Goal: Task Accomplishment & Management: Complete application form

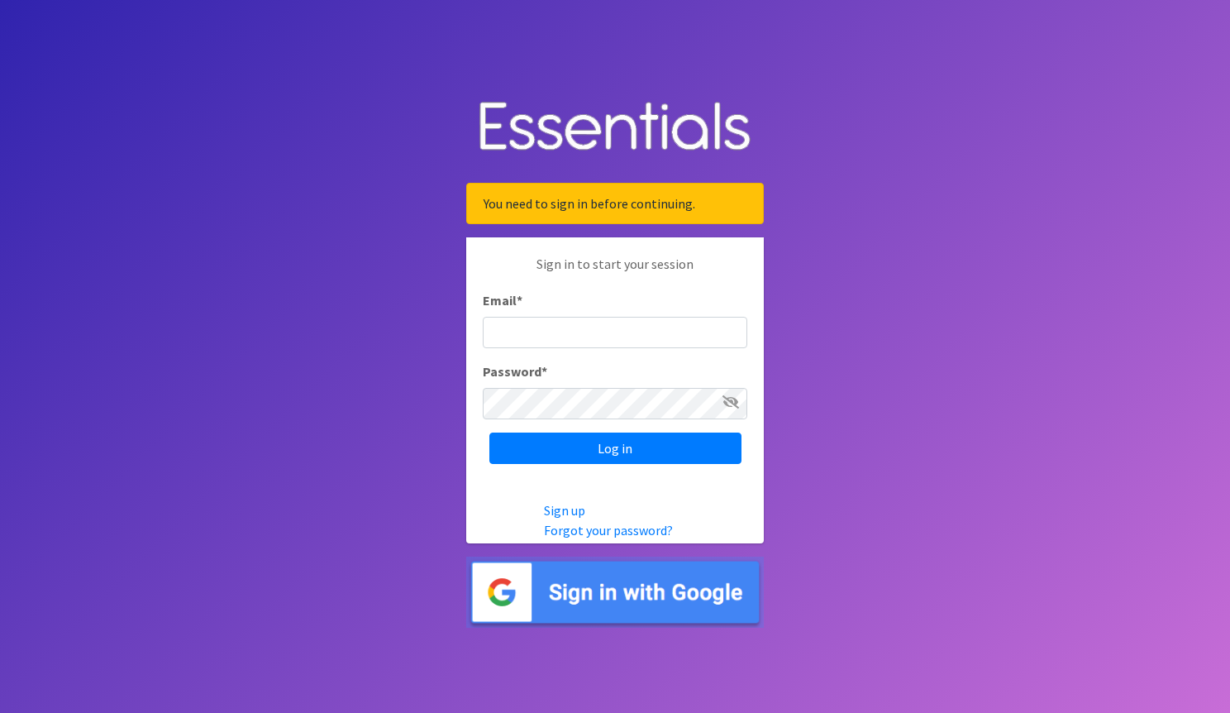
click at [678, 324] on input "Email *" at bounding box center [615, 332] width 265 height 31
type input "[EMAIL_ADDRESS][PERSON_NAME][DOMAIN_NAME]"
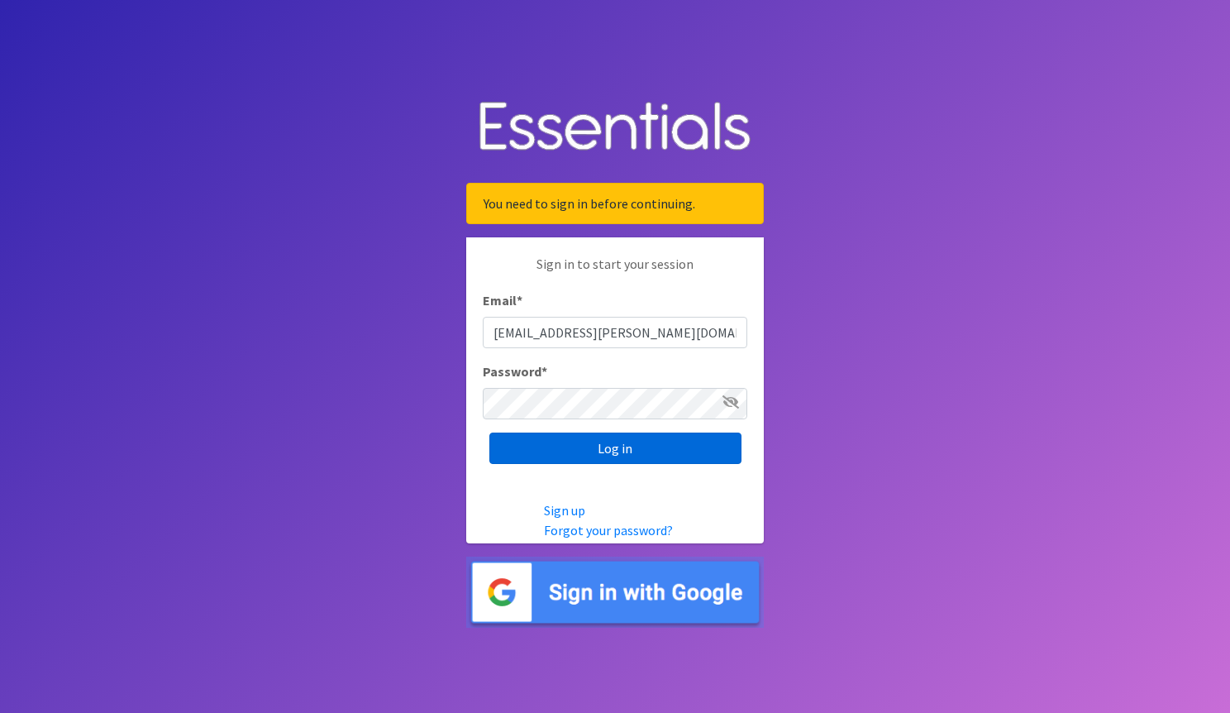
click at [603, 451] on input "Log in" at bounding box center [615, 447] width 252 height 31
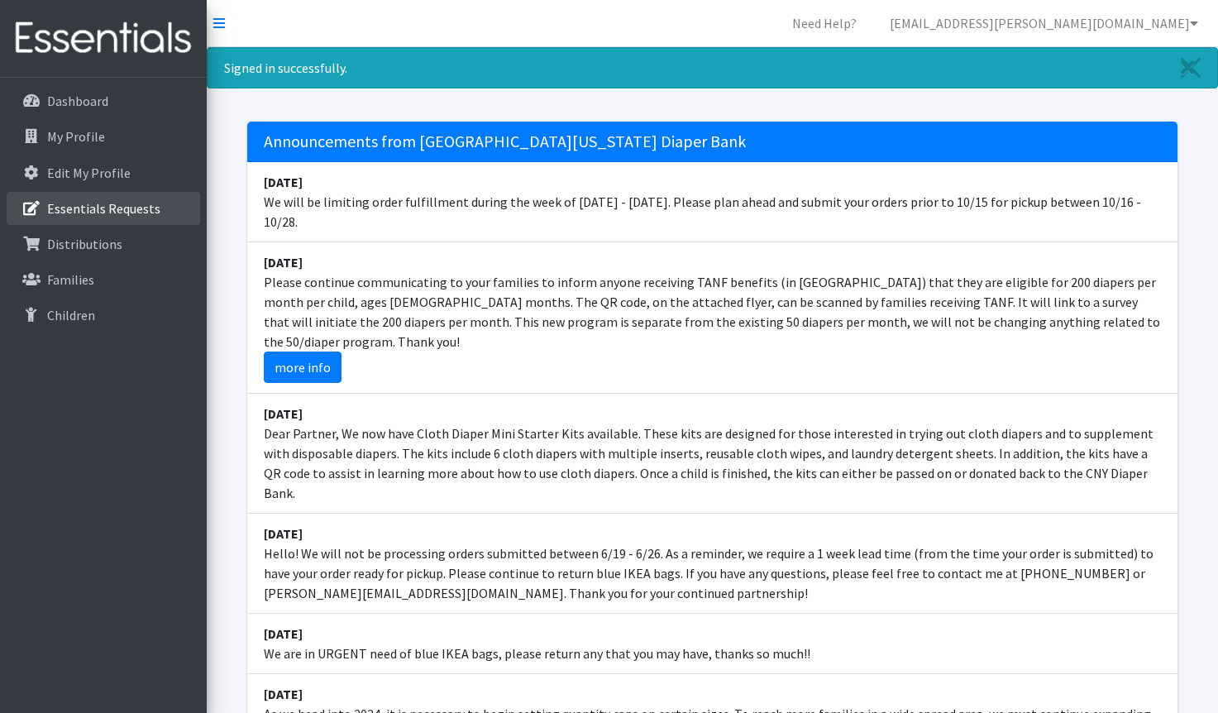
click at [126, 206] on p "Essentials Requests" at bounding box center [103, 208] width 113 height 17
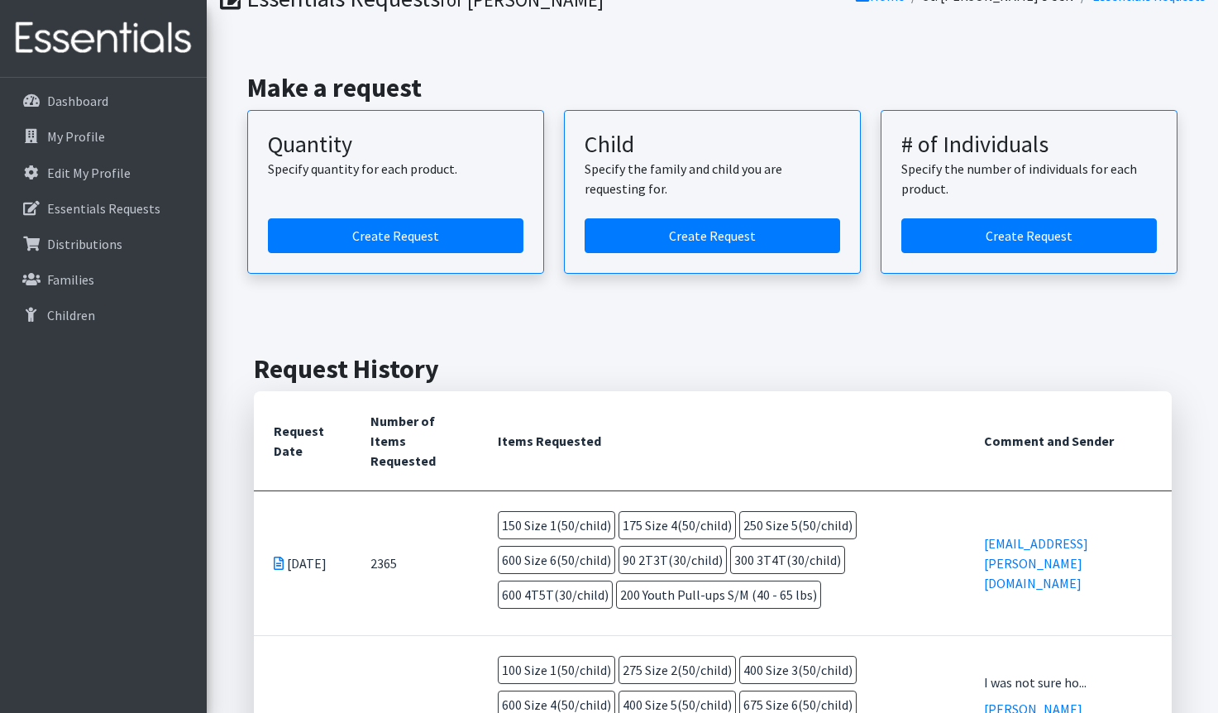
scroll to position [95, 0]
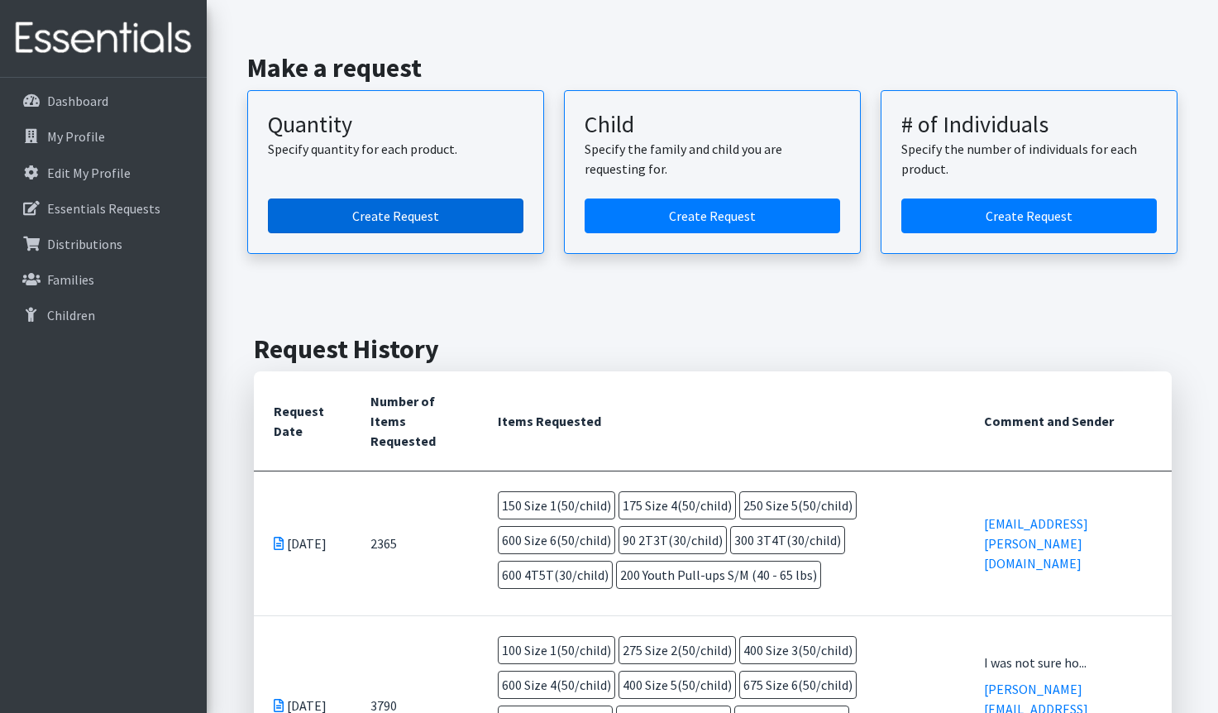
click at [392, 220] on link "Create Request" at bounding box center [395, 215] width 255 height 35
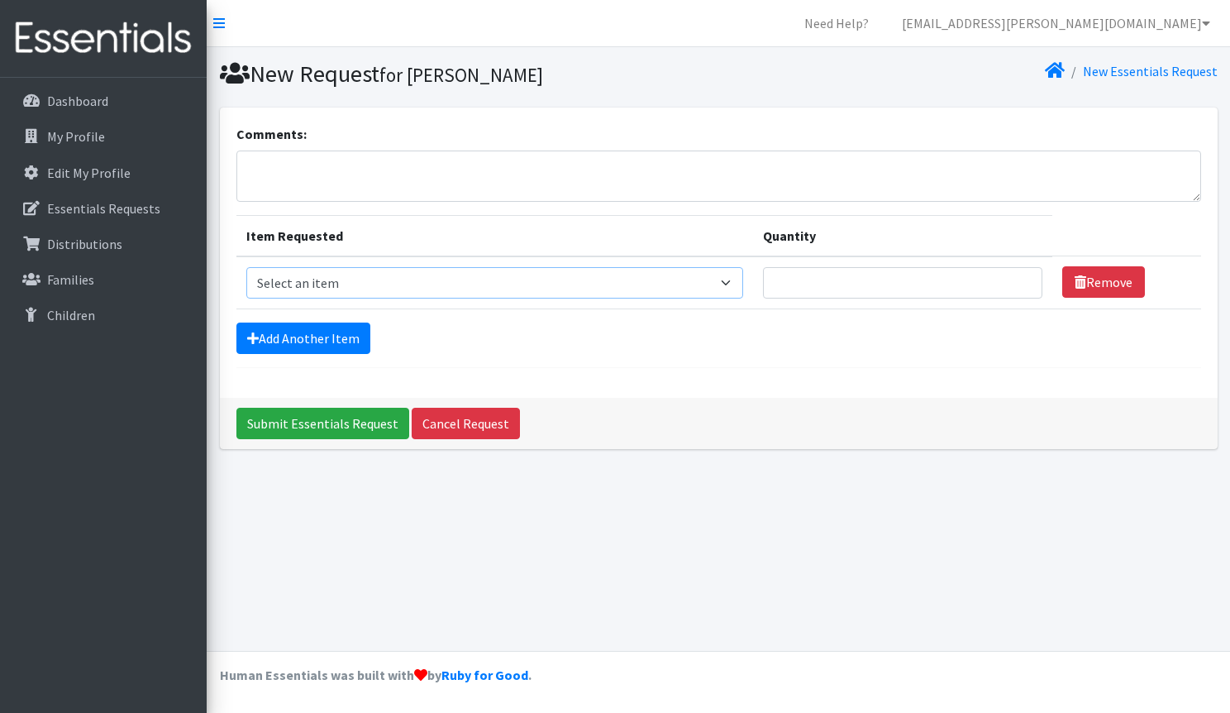
click at [730, 279] on select "Select an item 2T3T(30/child) 3T4T(30/child) 4T5T(30/child) Cloth Diaper Kit (s…" at bounding box center [494, 282] width 497 height 31
click at [729, 291] on select "Select an item 2T3T(30/child) 3T4T(30/child) 4T5T(30/child) Cloth Diaper Kit (s…" at bounding box center [494, 282] width 497 height 31
select select "950"
click at [246, 267] on select "Select an item 2T3T(30/child) 3T4T(30/child) 4T5T(30/child) Cloth Diaper Kit (s…" at bounding box center [494, 282] width 497 height 31
click at [904, 281] on input "Quantity" at bounding box center [903, 282] width 280 height 31
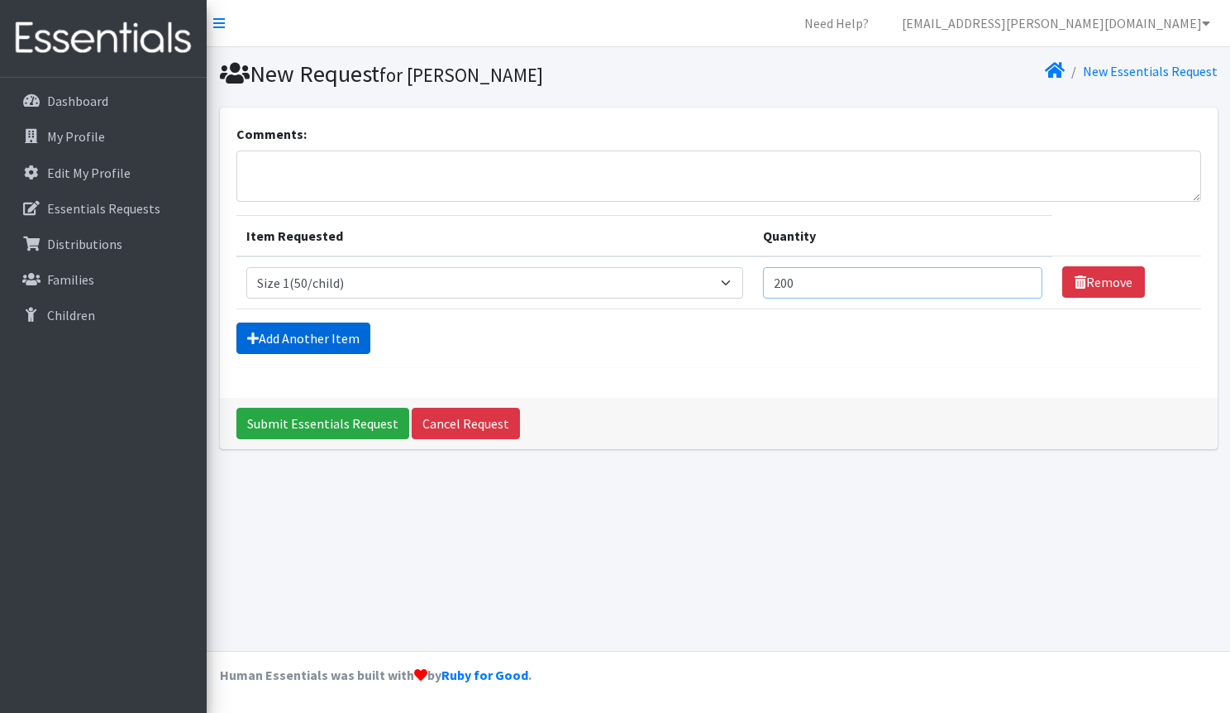
type input "200"
click at [284, 333] on link "Add Another Item" at bounding box center [303, 337] width 134 height 31
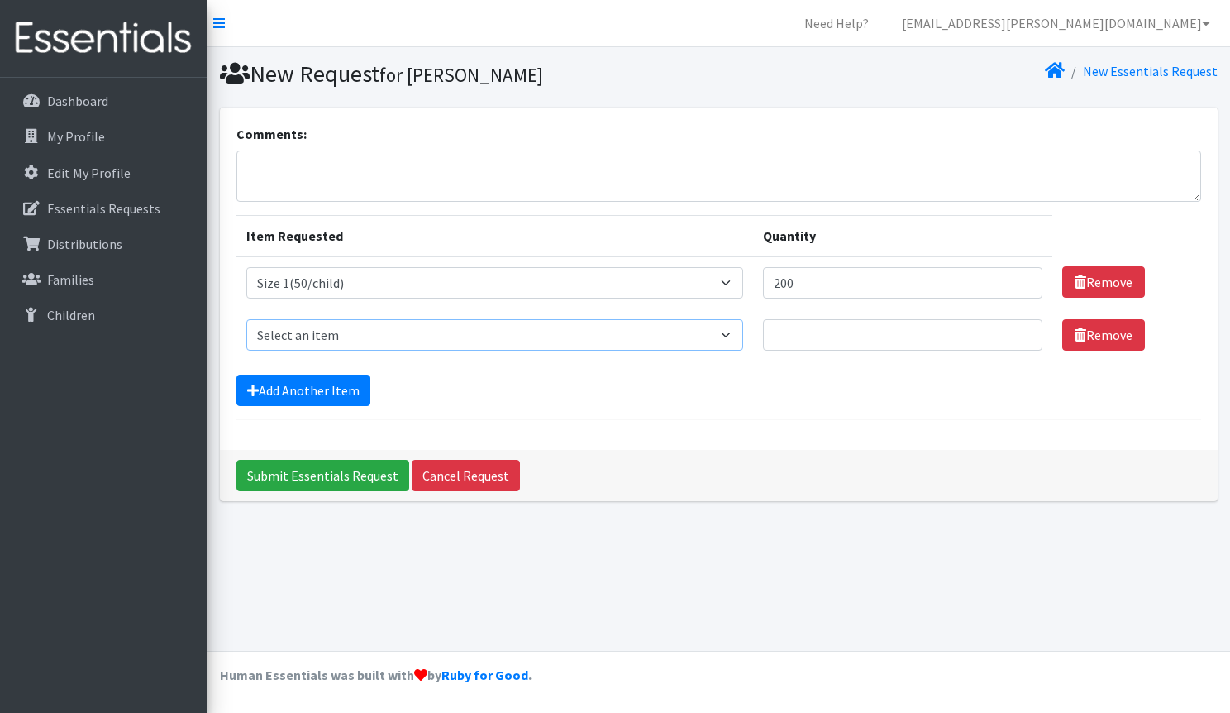
click at [351, 340] on select "Select an item 2T3T(30/child) 3T4T(30/child) 4T5T(30/child) Cloth Diaper Kit (s…" at bounding box center [494, 334] width 497 height 31
click at [246, 319] on select "Select an item 2T3T(30/child) 3T4T(30/child) 4T5T(30/child) Cloth Diaper Kit (s…" at bounding box center [494, 334] width 497 height 31
click at [517, 330] on select "Select an item 2T3T(30/child) 3T4T(30/child) 4T5T(30/child) Cloth Diaper Kit (s…" at bounding box center [494, 334] width 497 height 31
select select "954"
click at [246, 319] on select "Select an item 2T3T(30/child) 3T4T(30/child) 4T5T(30/child) Cloth Diaper Kit (s…" at bounding box center [494, 334] width 497 height 31
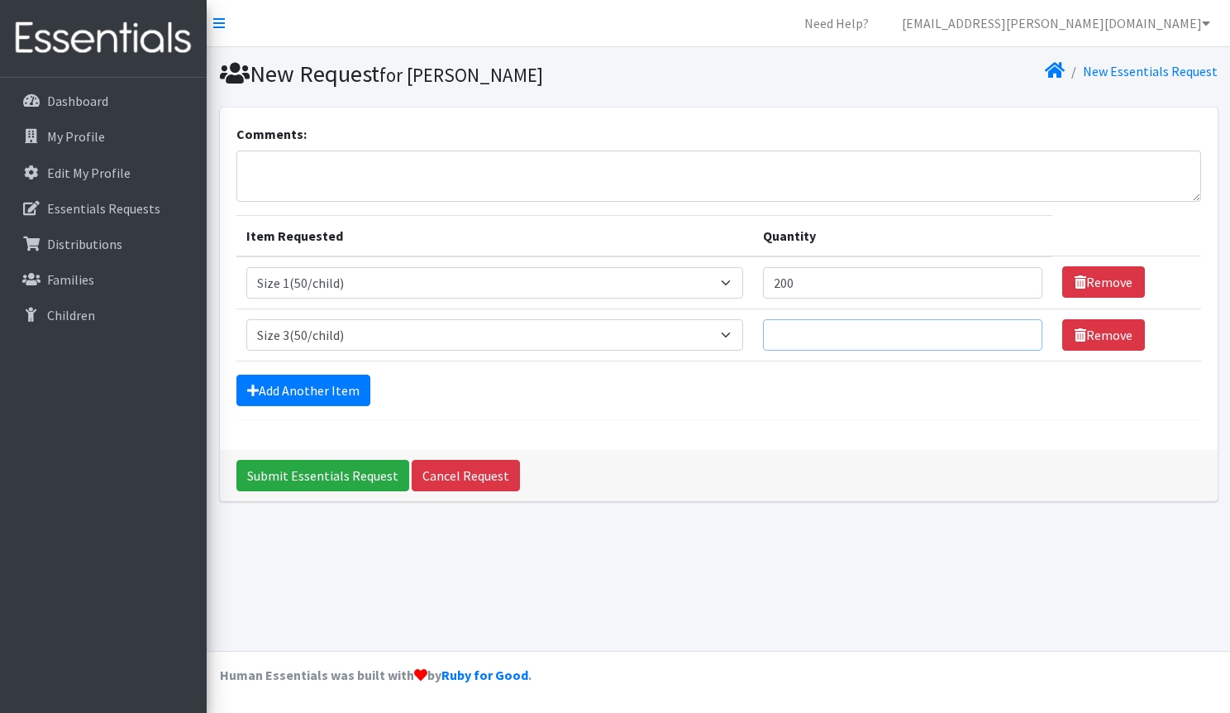
click at [864, 334] on input "Quantity" at bounding box center [903, 334] width 280 height 31
type input "200"
click at [355, 391] on link "Add Another Item" at bounding box center [303, 389] width 134 height 31
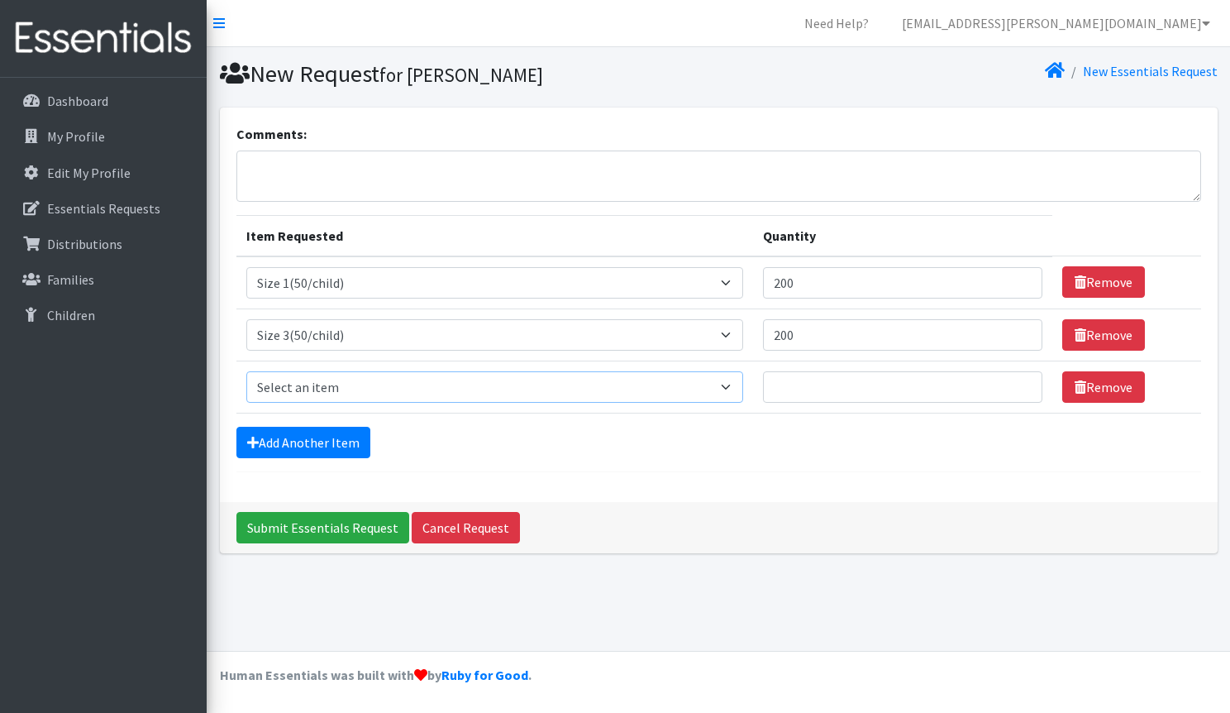
click at [396, 389] on select "Select an item 2T3T(30/child) 3T4T(30/child) 4T5T(30/child) Cloth Diaper Kit (s…" at bounding box center [494, 386] width 497 height 31
select select "963"
click at [246, 371] on select "Select an item 2T3T(30/child) 3T4T(30/child) 4T5T(30/child) Cloth Diaper Kit (s…" at bounding box center [494, 386] width 497 height 31
click at [837, 394] on input "Quantity" at bounding box center [903, 386] width 280 height 31
drag, startPoint x: 837, startPoint y: 394, endPoint x: 461, endPoint y: 424, distance: 376.5
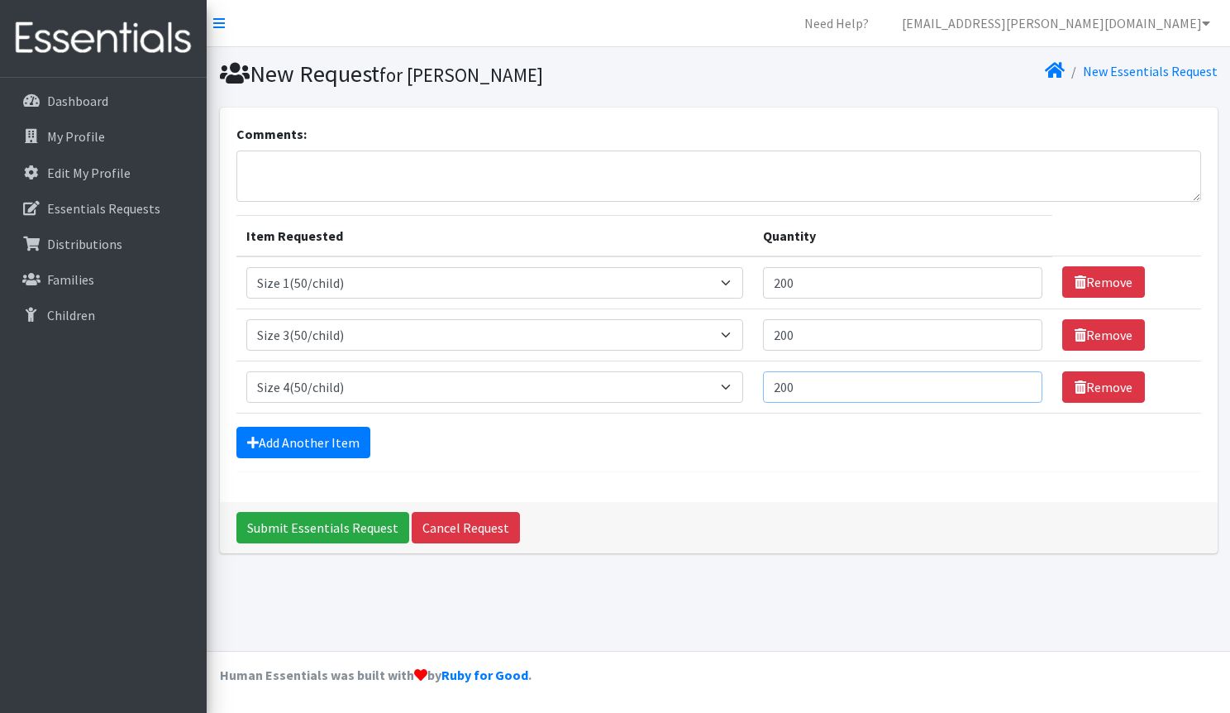
click at [461, 424] on form "Comments: Item Requested Quantity Item Requested Select an item 2T3T(30/child) …" at bounding box center [718, 298] width 965 height 348
type input "200"
click at [351, 438] on link "Add Another Item" at bounding box center [303, 442] width 134 height 31
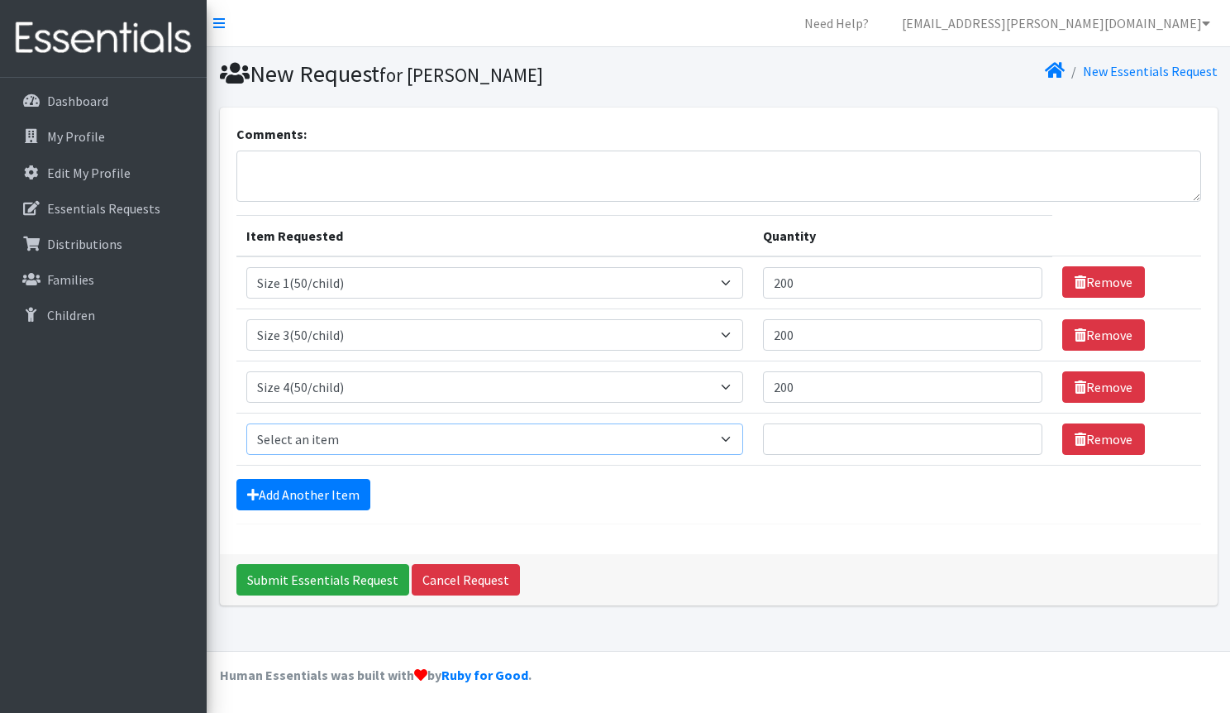
click at [383, 442] on select "Select an item 2T3T(30/child) 3T4T(30/child) 4T5T(30/child) Cloth Diaper Kit (s…" at bounding box center [494, 438] width 497 height 31
select select "964"
click at [246, 423] on select "Select an item 2T3T(30/child) 3T4T(30/child) 4T5T(30/child) Cloth Diaper Kit (s…" at bounding box center [494, 438] width 497 height 31
click at [912, 447] on input "Quantity" at bounding box center [903, 438] width 280 height 31
type input "400"
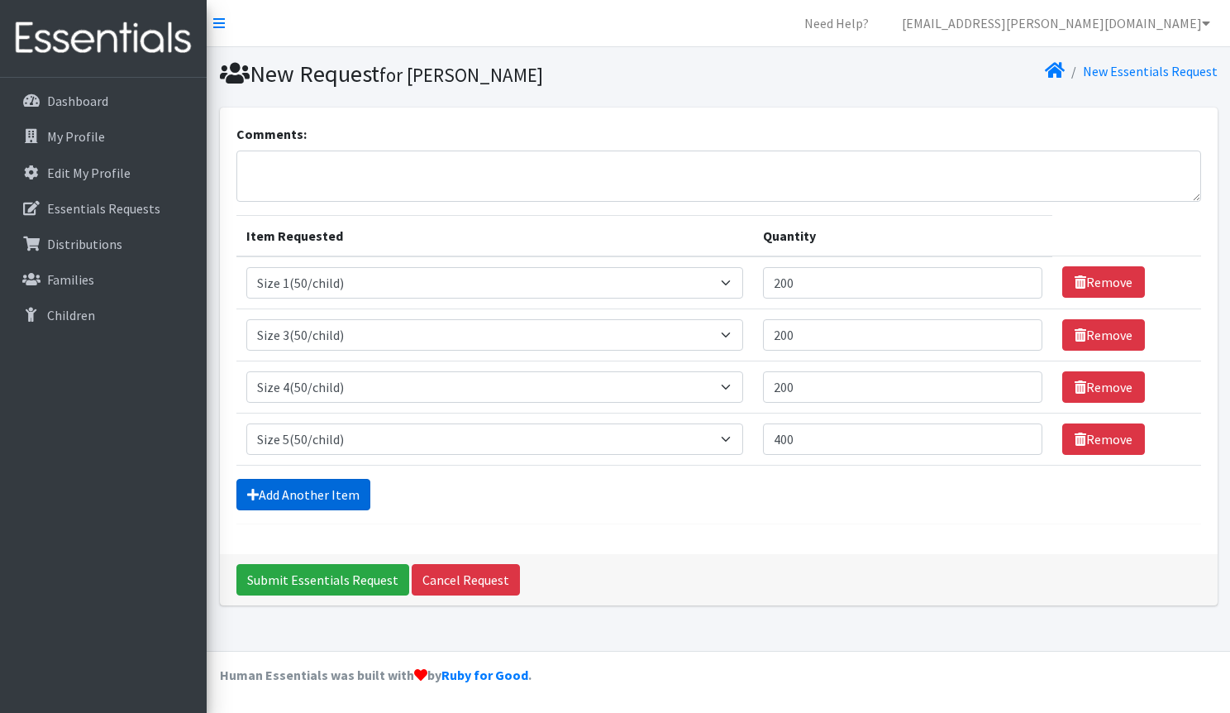
click at [353, 498] on link "Add Another Item" at bounding box center [303, 494] width 134 height 31
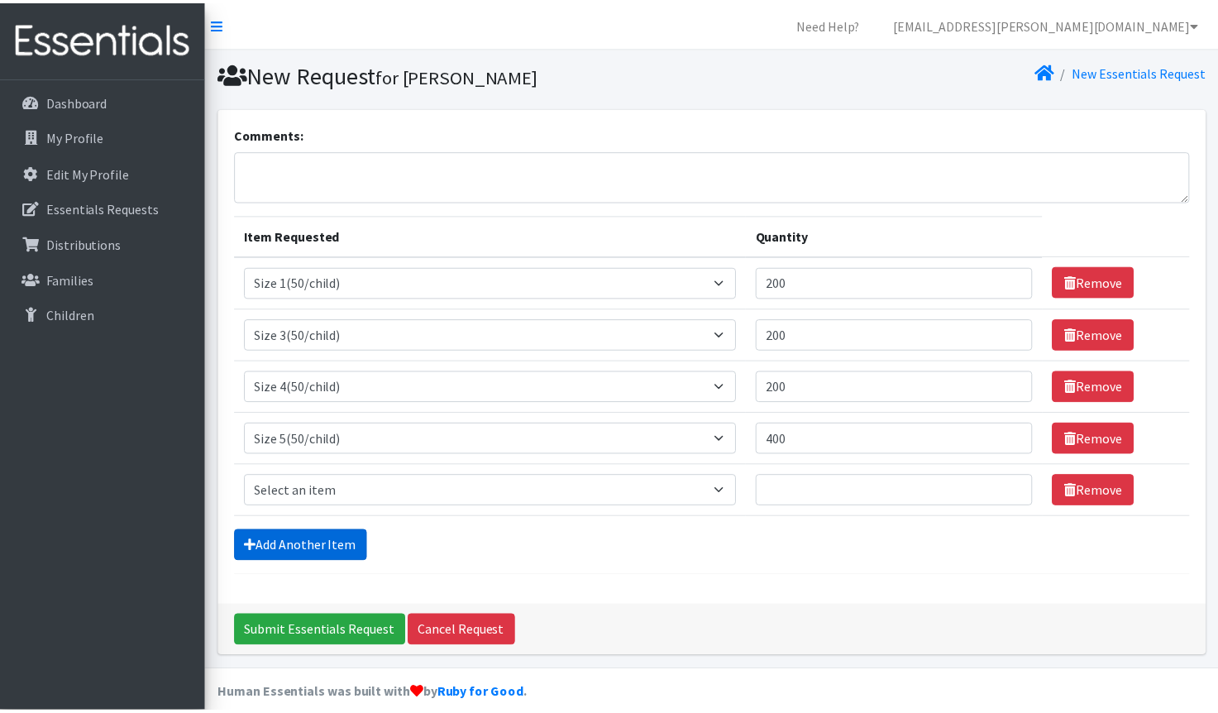
scroll to position [20, 0]
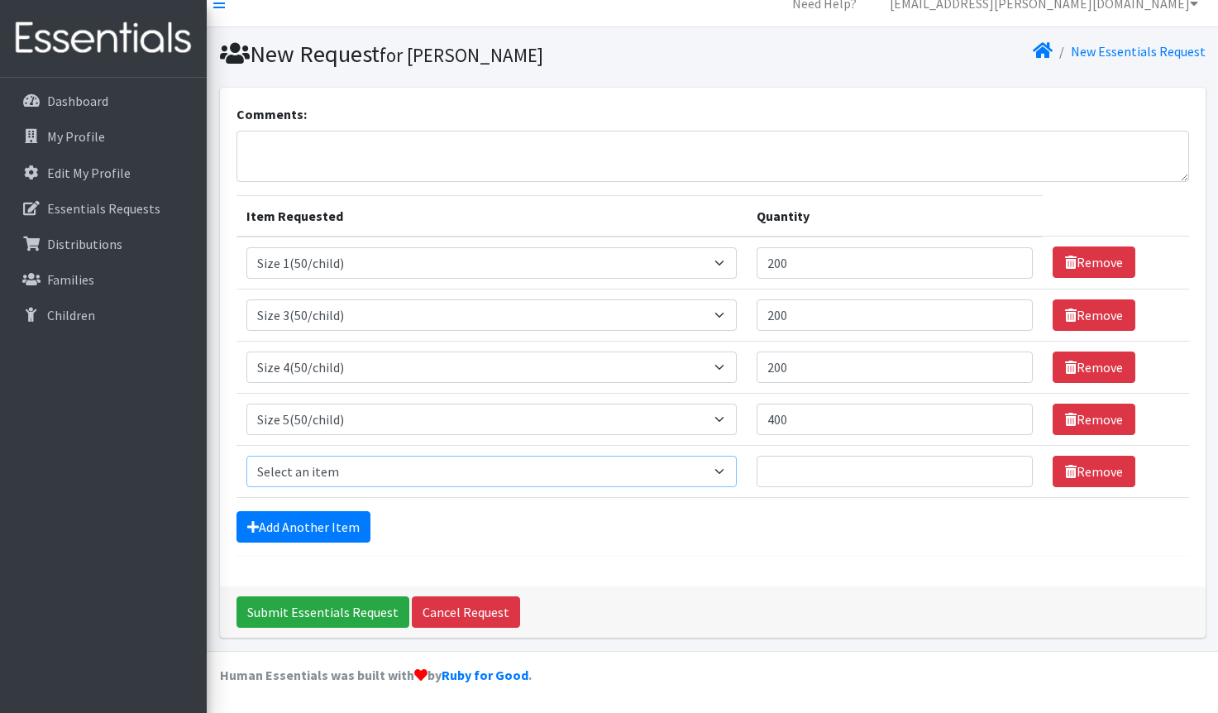
click at [417, 473] on select "Select an item 2T3T(30/child) 3T4T(30/child) 4T5T(30/child) Cloth Diaper Kit (s…" at bounding box center [491, 470] width 490 height 31
select select "966"
click at [246, 455] on select "Select an item 2T3T(30/child) 3T4T(30/child) 4T5T(30/child) Cloth Diaper Kit (s…" at bounding box center [491, 470] width 490 height 31
click at [902, 474] on input "Quantity" at bounding box center [894, 470] width 276 height 31
type input "600"
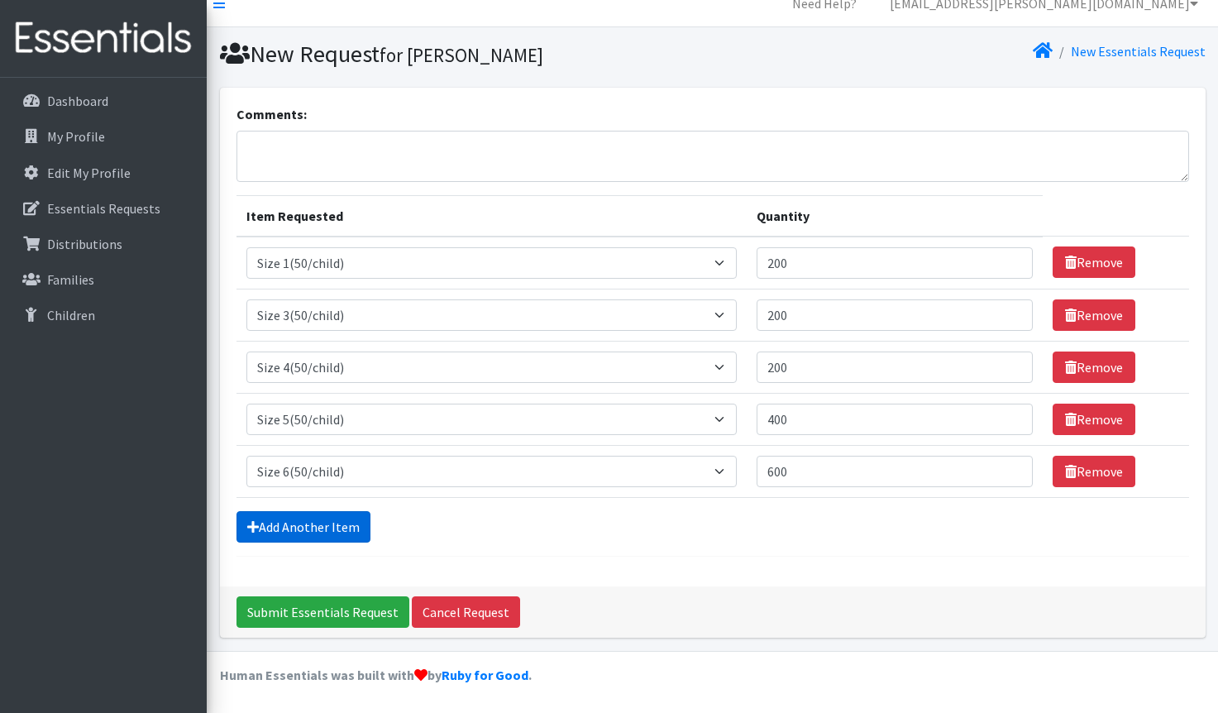
click at [353, 529] on link "Add Another Item" at bounding box center [303, 526] width 134 height 31
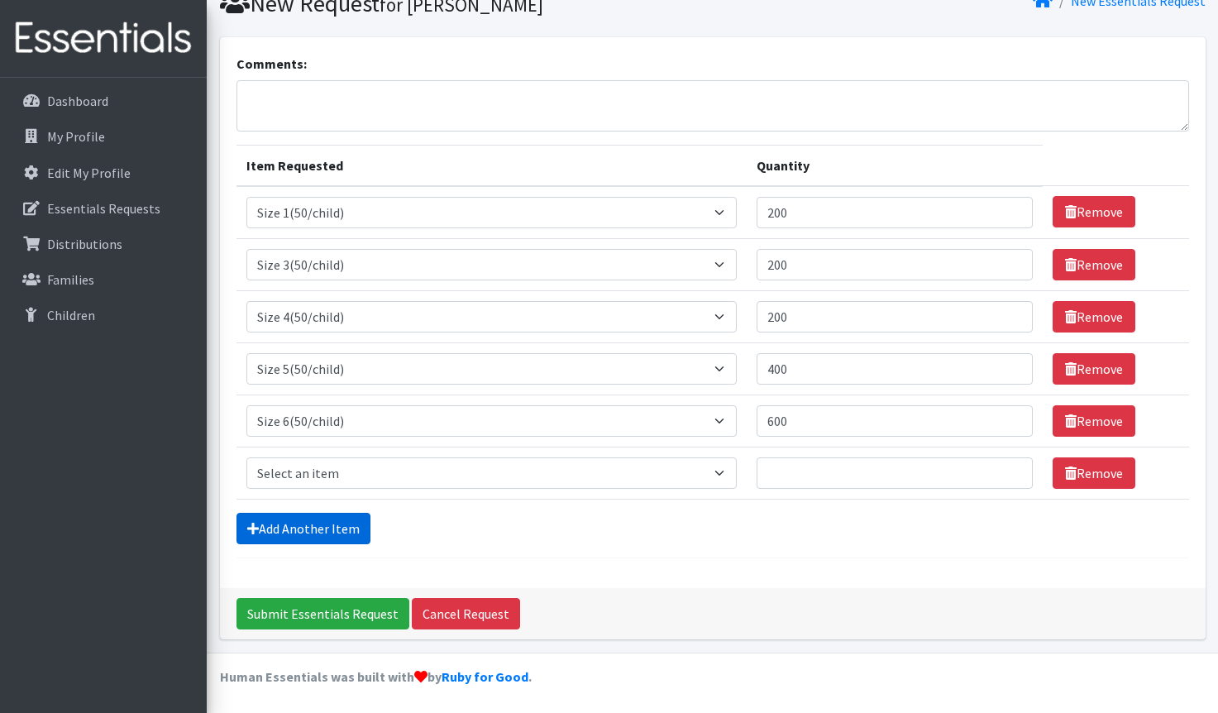
scroll to position [72, 0]
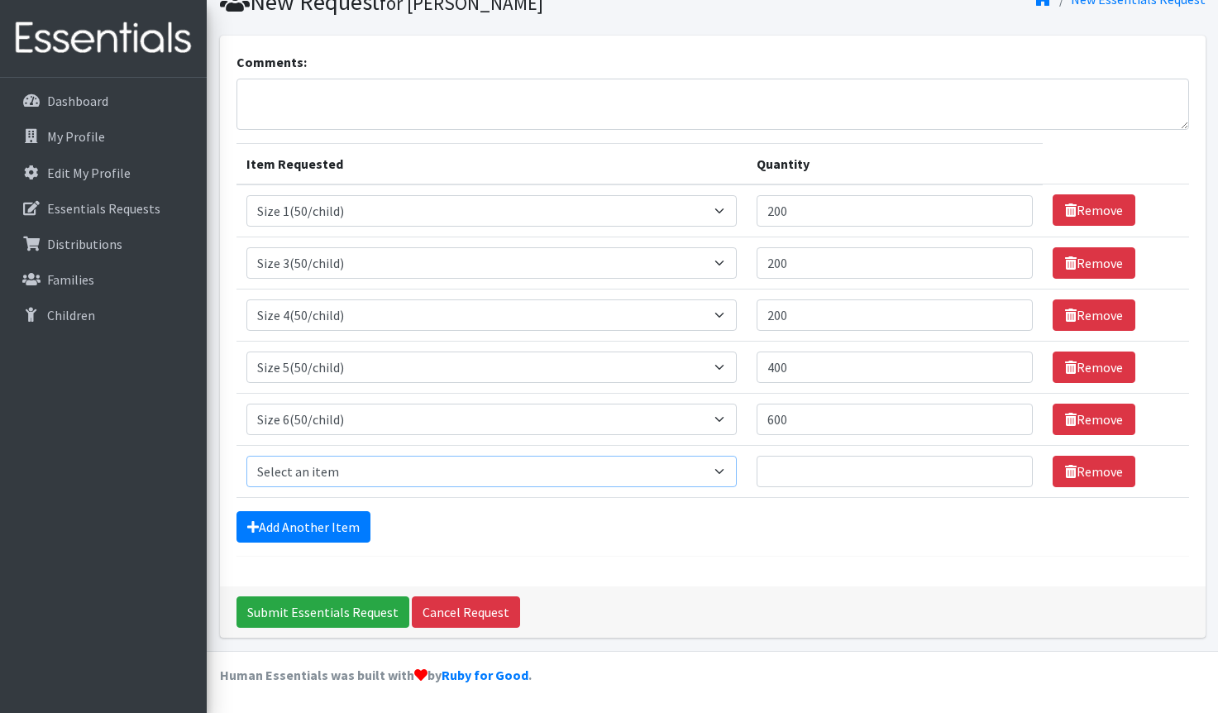
click at [398, 471] on select "Select an item 2T3T(30/child) 3T4T(30/child) 4T5T(30/child) Cloth Diaper Kit (s…" at bounding box center [491, 470] width 490 height 31
select select "941"
click at [246, 455] on select "Select an item 2T3T(30/child) 3T4T(30/child) 4T5T(30/child) Cloth Diaper Kit (s…" at bounding box center [491, 470] width 490 height 31
click at [880, 474] on input "Quantity" at bounding box center [894, 470] width 276 height 31
type input "120"
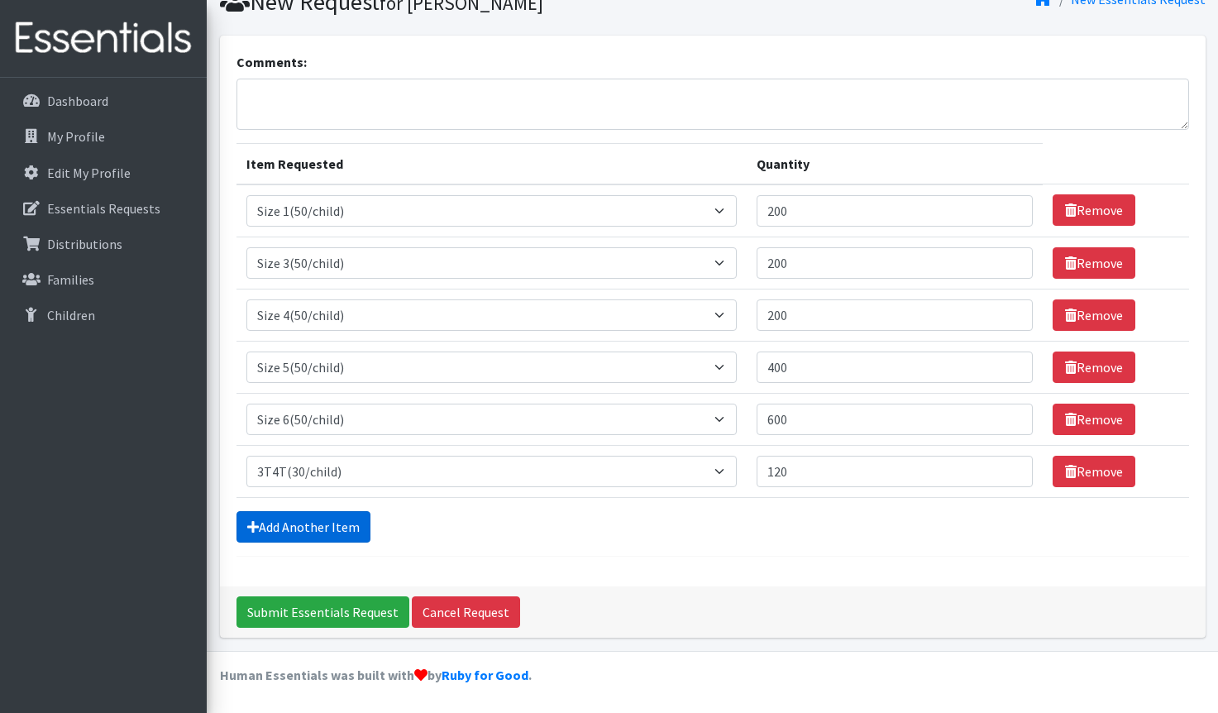
click at [327, 527] on link "Add Another Item" at bounding box center [303, 526] width 134 height 31
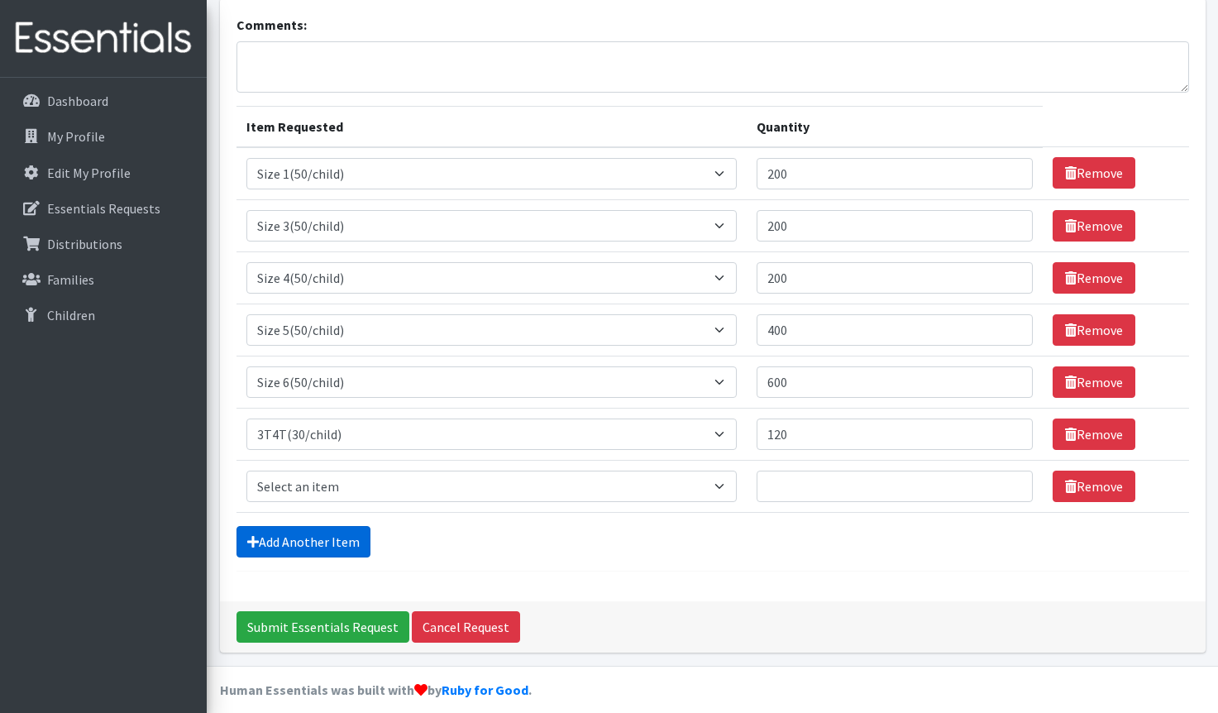
scroll to position [124, 0]
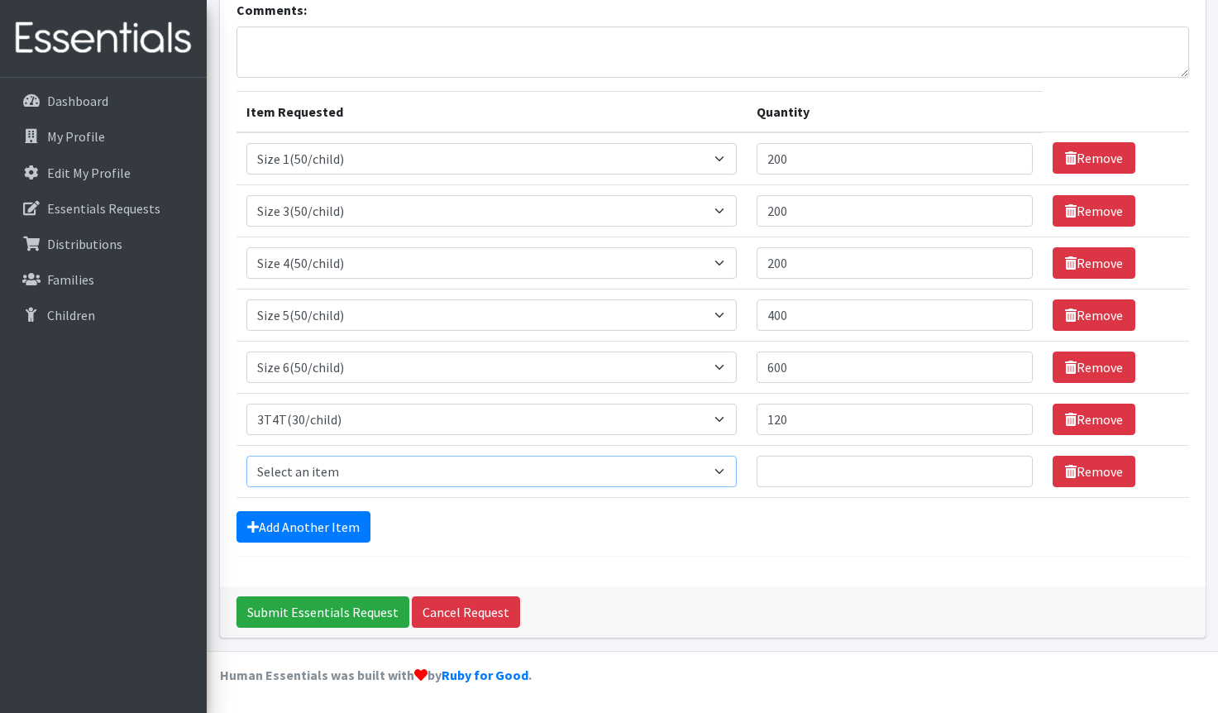
click at [548, 479] on select "Select an item 2T3T(30/child) 3T4T(30/child) 4T5T(30/child) Cloth Diaper Kit (s…" at bounding box center [491, 470] width 490 height 31
select select "961"
click at [246, 455] on select "Select an item 2T3T(30/child) 3T4T(30/child) 4T5T(30/child) Cloth Diaper Kit (s…" at bounding box center [491, 470] width 490 height 31
click at [725, 472] on select "Select an item 2T3T(30/child) 3T4T(30/child) 4T5T(30/child) Cloth Diaper Kit (s…" at bounding box center [491, 470] width 490 height 31
click at [246, 455] on select "Select an item 2T3T(30/child) 3T4T(30/child) 4T5T(30/child) Cloth Diaper Kit (s…" at bounding box center [491, 470] width 490 height 31
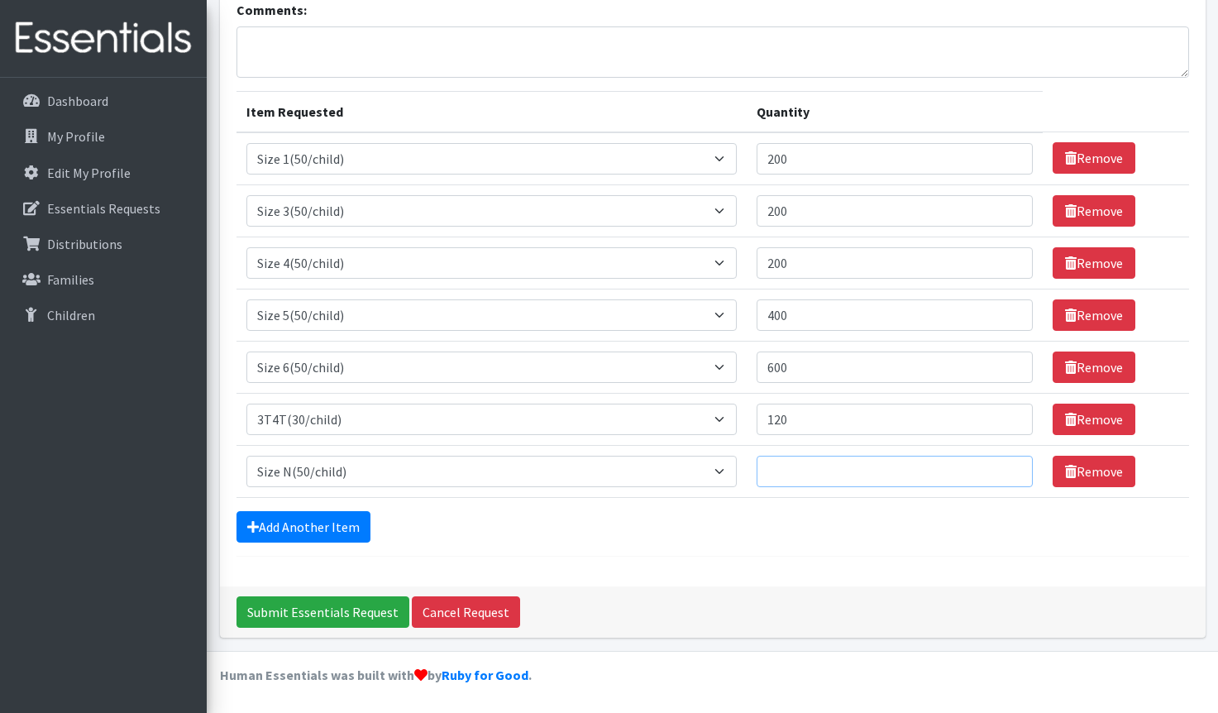
click at [864, 466] on input "Quantity" at bounding box center [894, 470] width 276 height 31
type input "100"
click at [322, 525] on link "Add Another Item" at bounding box center [303, 526] width 134 height 31
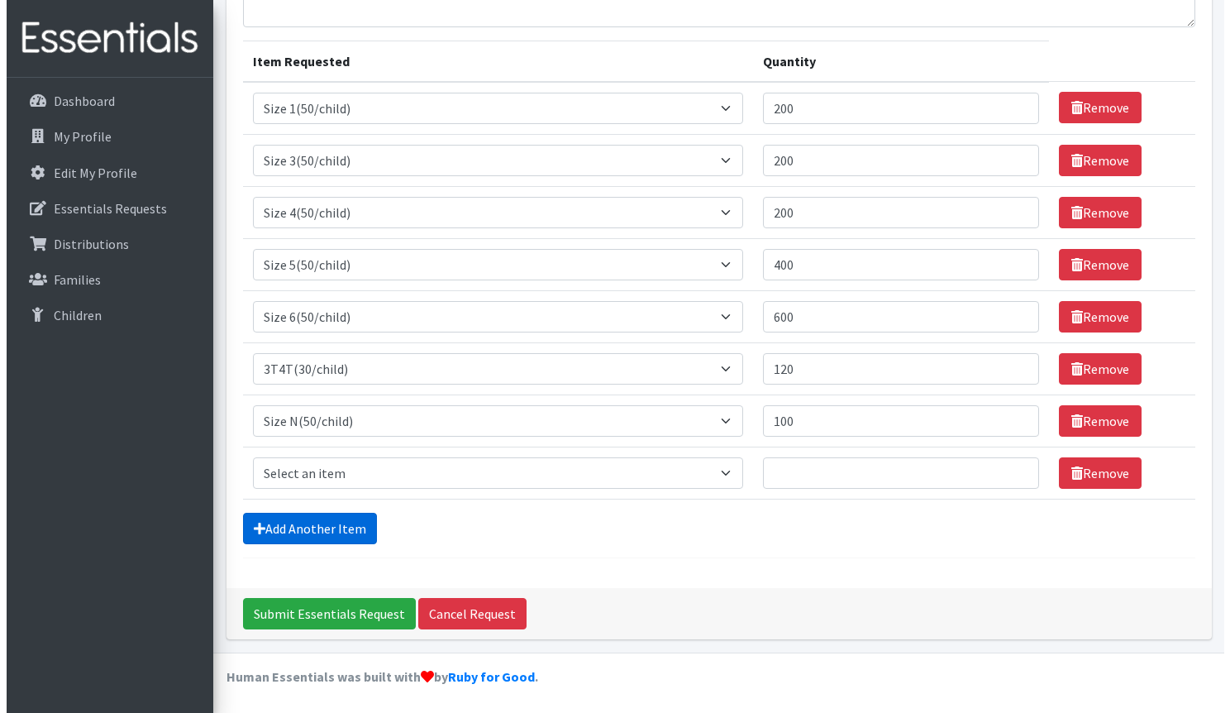
scroll to position [176, 0]
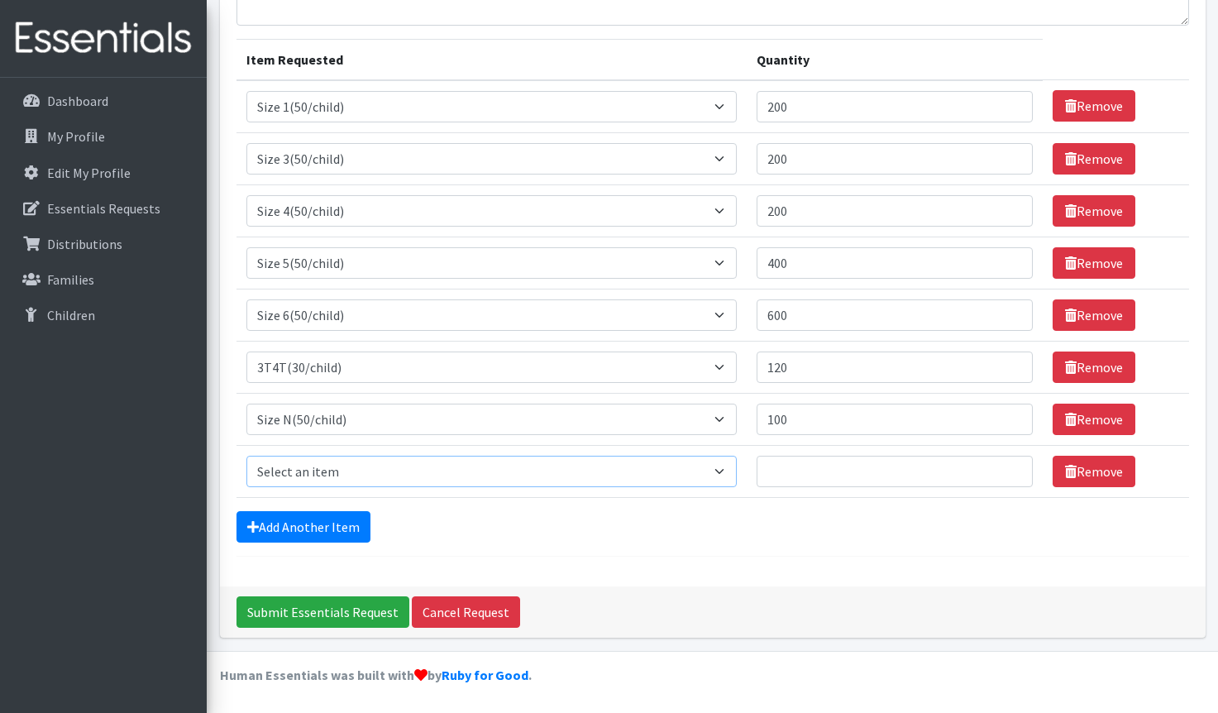
click at [727, 465] on select "Select an item 2T3T(30/child) 3T4T(30/child) 4T5T(30/child) Cloth Diaper Kit (s…" at bounding box center [491, 470] width 490 height 31
select select "6225"
click at [246, 455] on select "Select an item 2T3T(30/child) 3T4T(30/child) 4T5T(30/child) Cloth Diaper Kit (s…" at bounding box center [491, 470] width 490 height 31
click at [805, 473] on input "Quantity" at bounding box center [894, 470] width 276 height 31
type input "200"
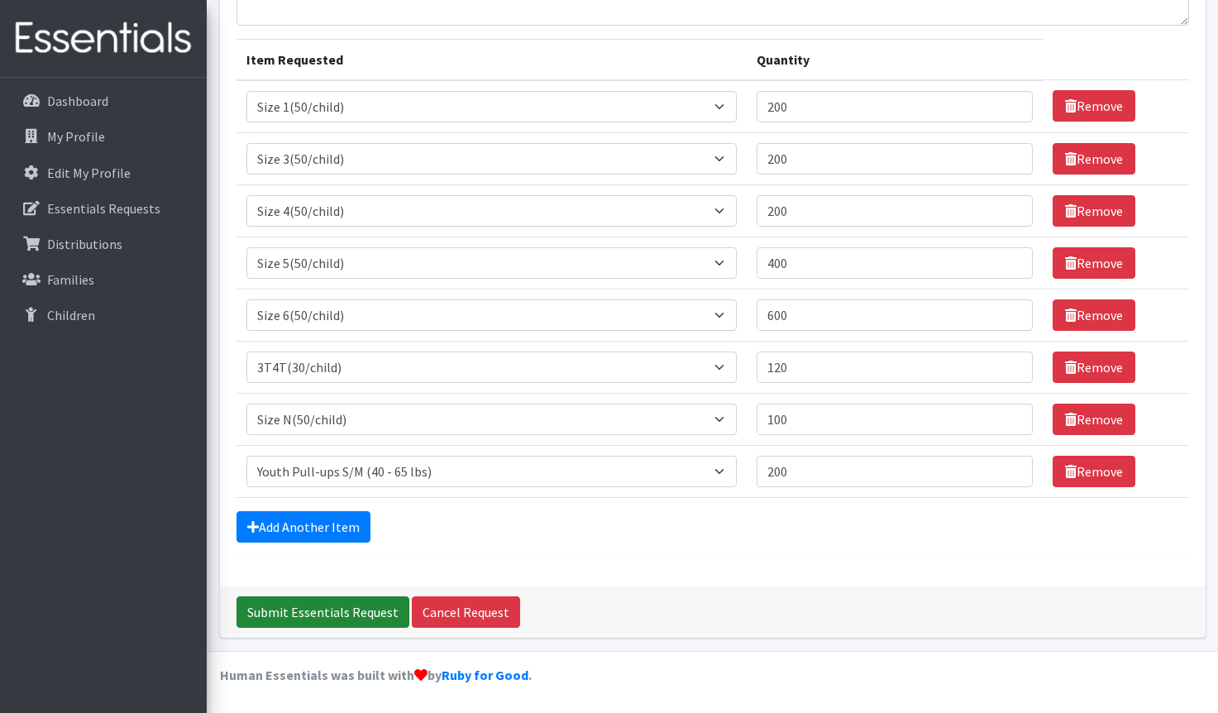
click at [349, 613] on input "Submit Essentials Request" at bounding box center [322, 611] width 173 height 31
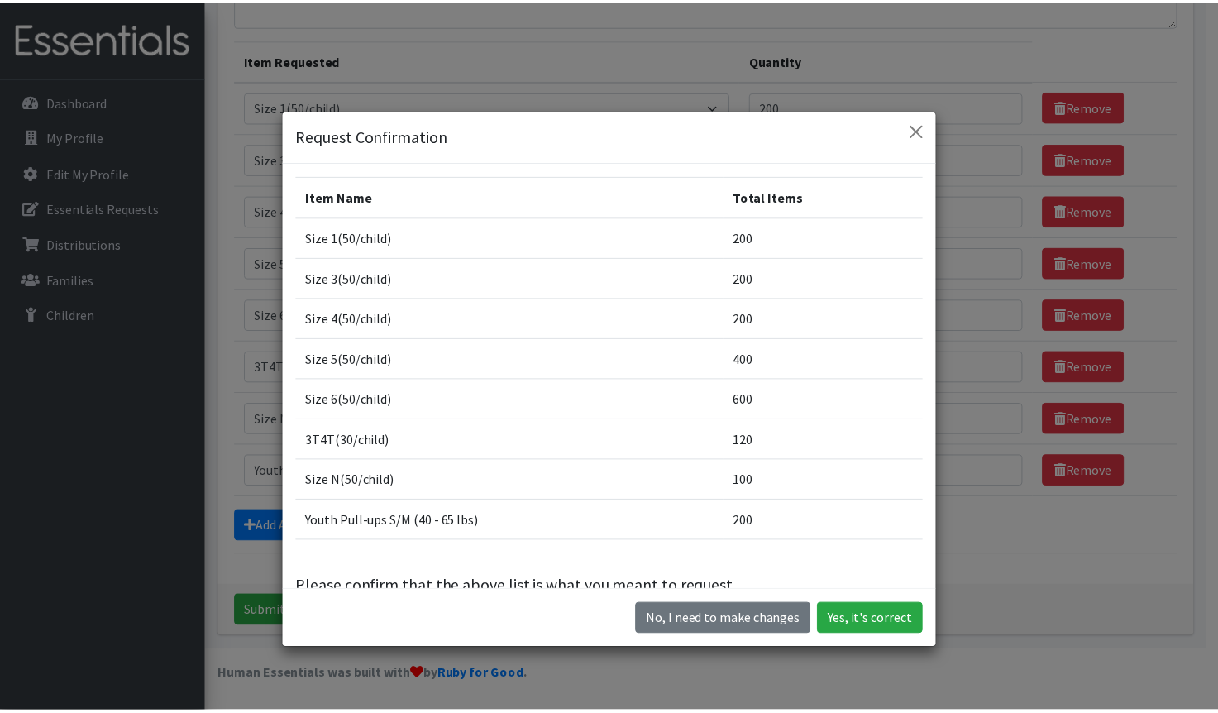
scroll to position [36, 0]
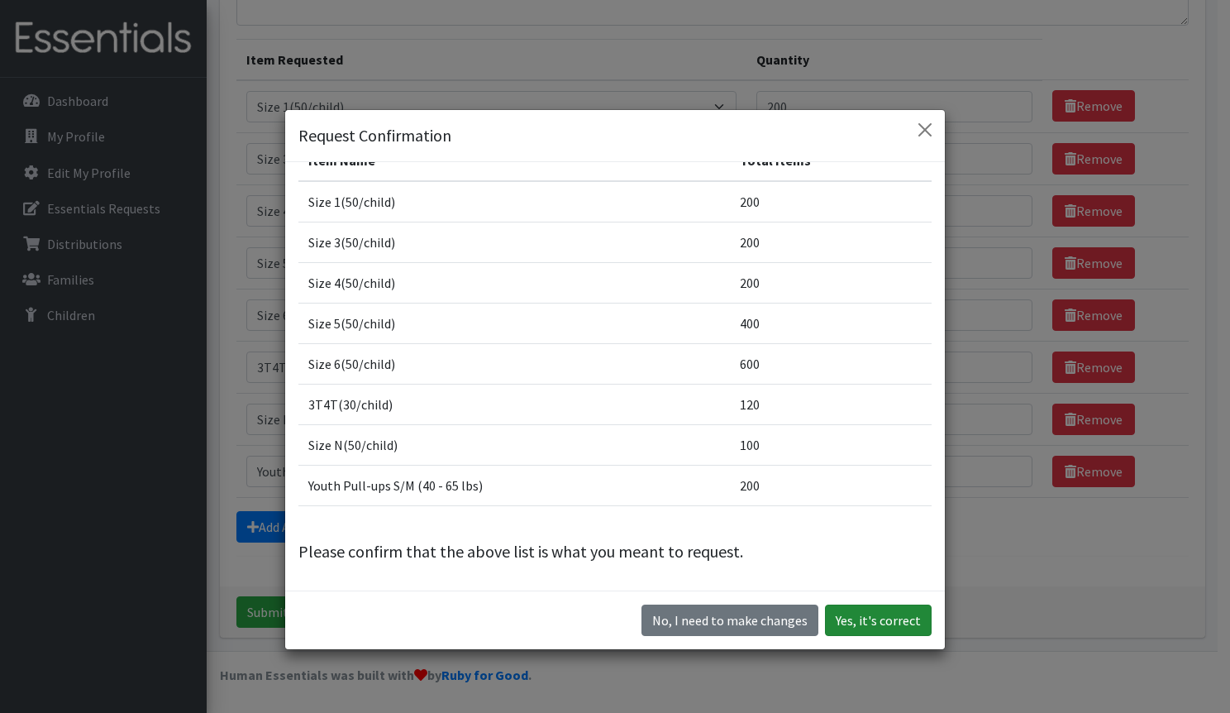
click at [865, 622] on button "Yes, it's correct" at bounding box center [878, 619] width 107 height 31
